Goal: Check status: Check status

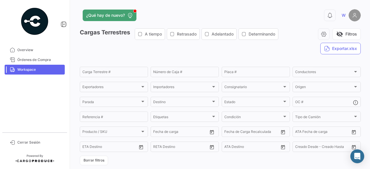
scroll to position [462, 0]
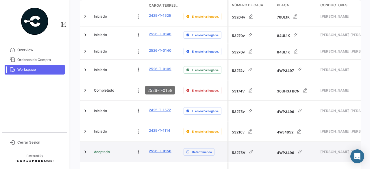
click at [156, 148] on link "2526-T-0158" at bounding box center [160, 150] width 23 height 5
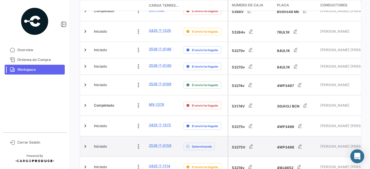
scroll to position [418, 0]
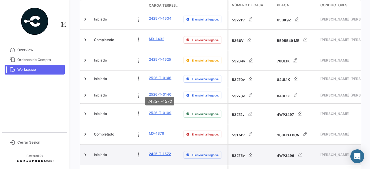
click at [159, 151] on link "2425-T-1572" at bounding box center [160, 153] width 22 height 5
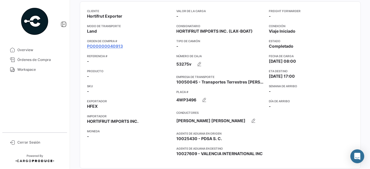
scroll to position [58, 0]
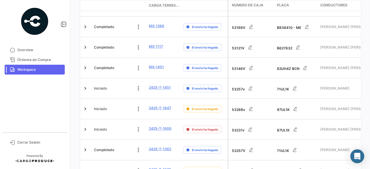
scroll to position [1695, 0]
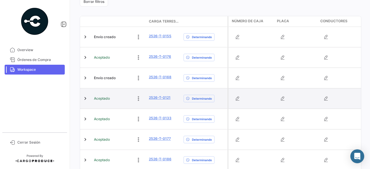
scroll to position [170, 0]
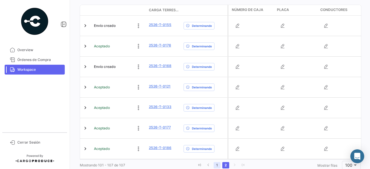
click at [217, 162] on link "1" at bounding box center [216, 165] width 7 height 6
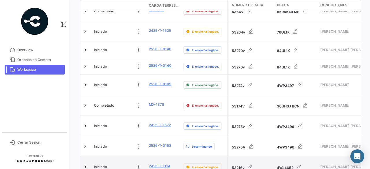
scroll to position [458, 0]
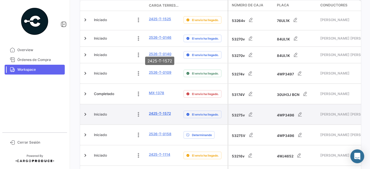
click at [159, 111] on link "2425-T-1572" at bounding box center [160, 113] width 22 height 5
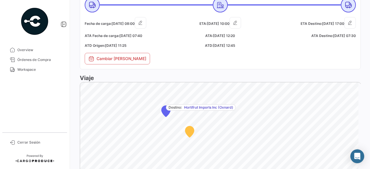
scroll to position [289, 0]
